Goal: Task Accomplishment & Management: Manage account settings

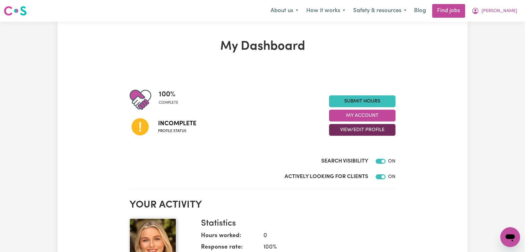
click at [359, 126] on button "View/Edit Profile" at bounding box center [362, 130] width 66 height 12
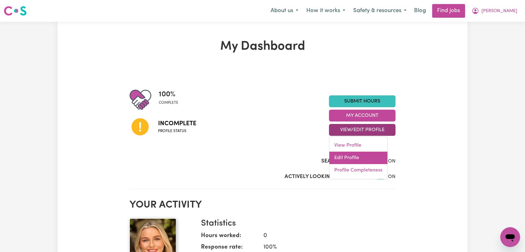
click at [355, 155] on link "Edit Profile" at bounding box center [358, 158] width 58 height 12
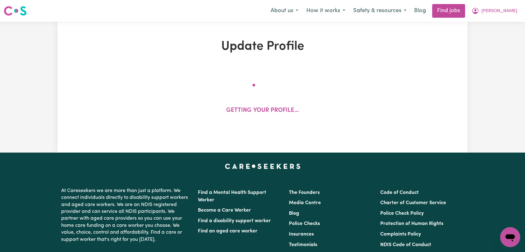
select select "[DEMOGRAPHIC_DATA]"
select select "[DEMOGRAPHIC_DATA] Citizen"
select select "Studying a healthcare related degree or qualification"
select select "65"
select select "100"
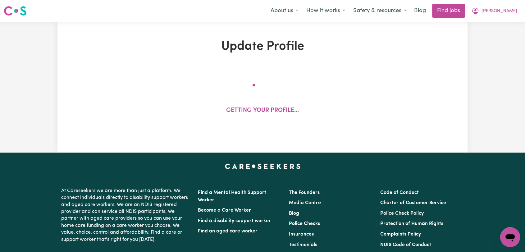
select select "130"
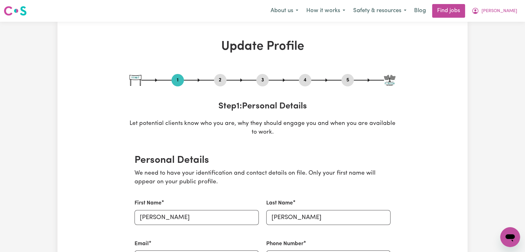
click at [306, 81] on button "4" at bounding box center [305, 80] width 12 height 8
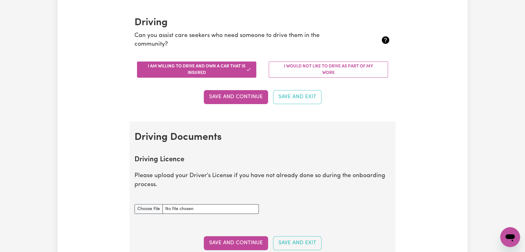
scroll to position [241, 0]
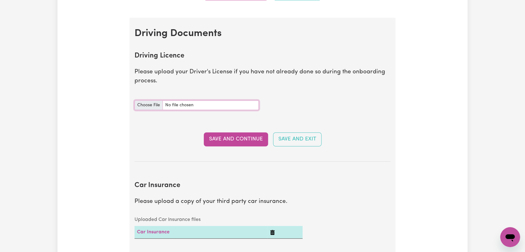
click at [145, 108] on input "Driving Licence document" at bounding box center [196, 105] width 124 height 10
type input "C:\fakepath\[PERSON_NAME] - DL AU ---.pdf"
click at [246, 141] on button "Save and Continue" at bounding box center [236, 139] width 64 height 14
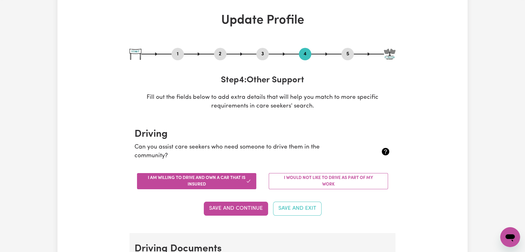
scroll to position [0, 0]
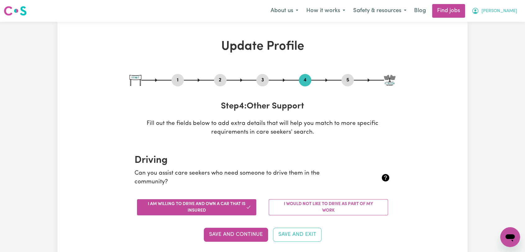
click at [513, 9] on span "[PERSON_NAME]" at bounding box center [499, 11] width 36 height 7
click at [504, 45] on link "Logout" at bounding box center [496, 48] width 49 height 12
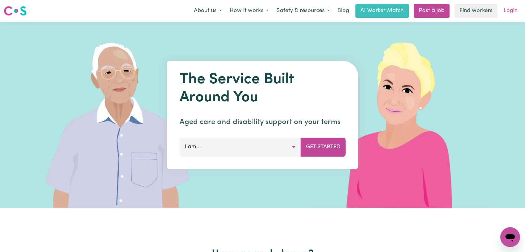
click at [510, 12] on link "Login" at bounding box center [510, 11] width 21 height 14
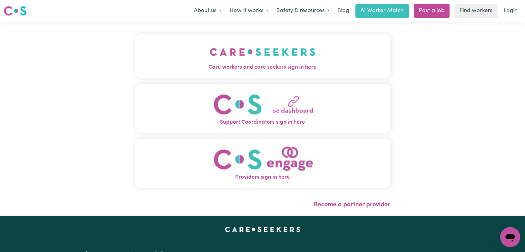
click at [241, 63] on span "Care workers and care seekers sign in here" at bounding box center [262, 67] width 255 height 8
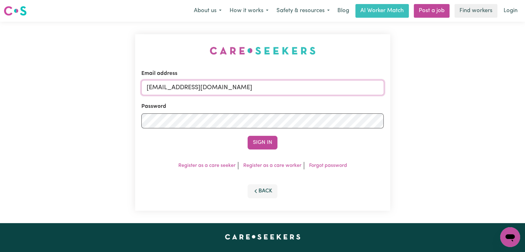
click at [277, 88] on input "[EMAIL_ADDRESS][DOMAIN_NAME]" at bounding box center [262, 87] width 242 height 15
drag, startPoint x: 177, startPoint y: 90, endPoint x: 273, endPoint y: 88, distance: 95.3
click at [273, 88] on input "Superuser~[EMAIL_ADDRESS][DOMAIN_NAME]" at bounding box center [262, 87] width 242 height 15
type input "Superuser~[EMAIL_ADDRESS][DOMAIN_NAME]"
click at [265, 141] on button "Sign In" at bounding box center [262, 143] width 30 height 14
